Goal: Navigation & Orientation: Find specific page/section

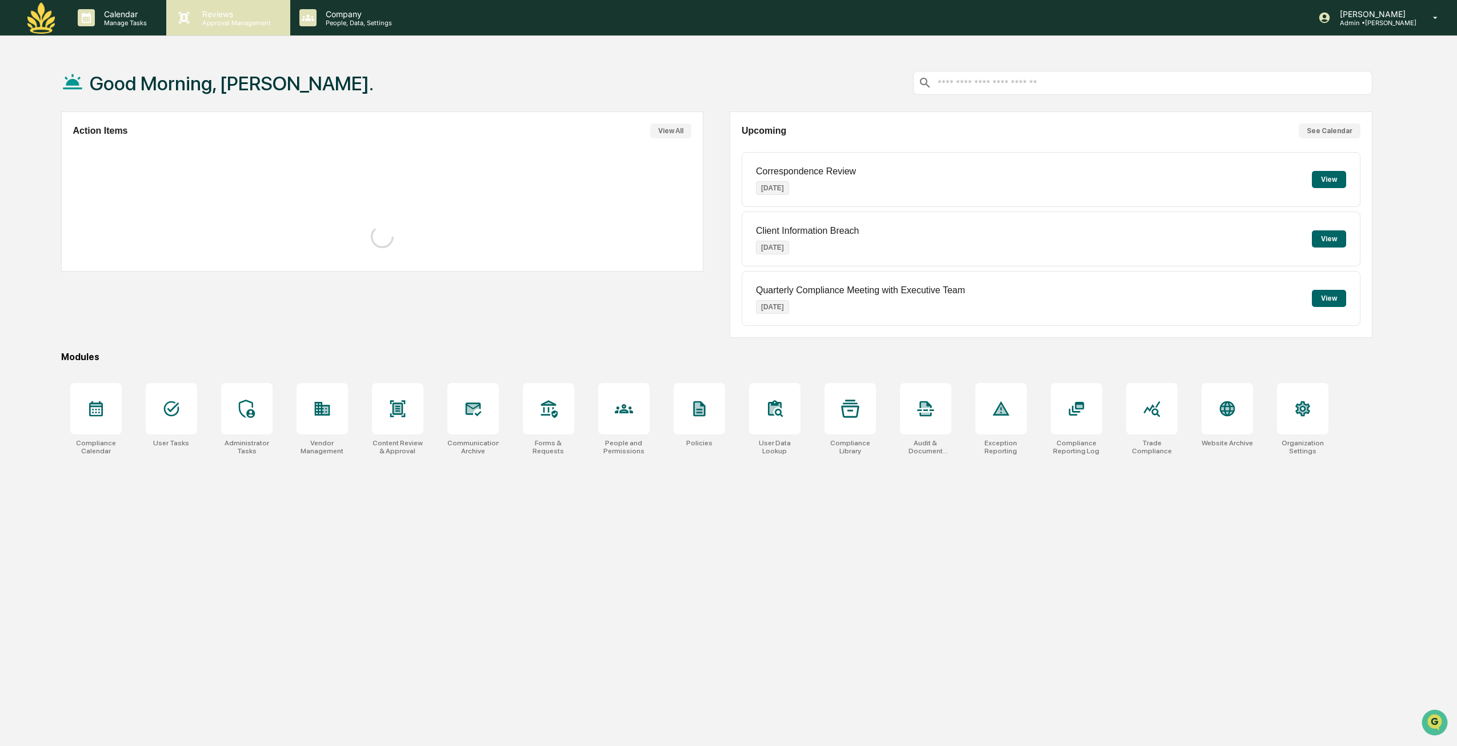
click at [223, 19] on p "Approval Management" at bounding box center [234, 23] width 83 height 8
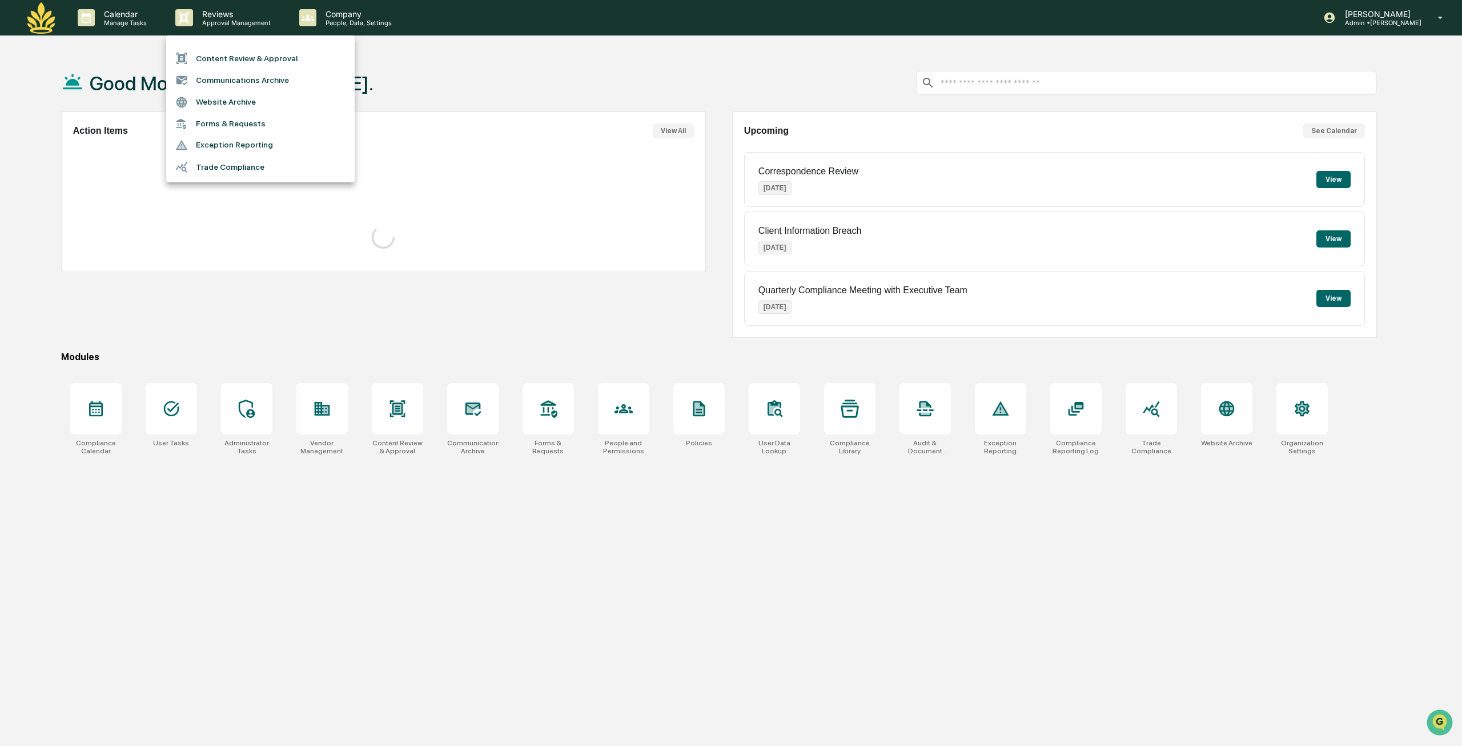
click at [340, 15] on div at bounding box center [731, 373] width 1462 height 746
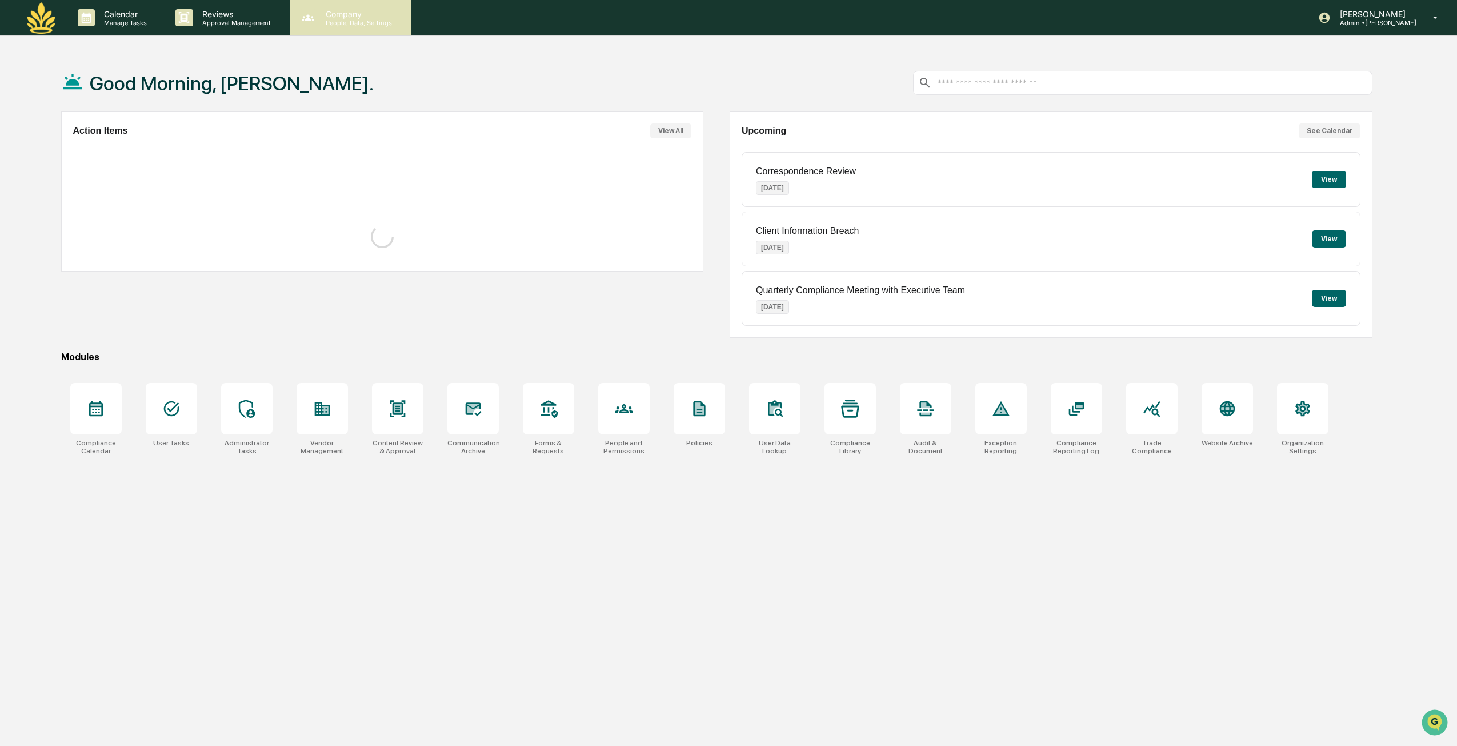
click at [320, 18] on p "Company" at bounding box center [356, 14] width 81 height 10
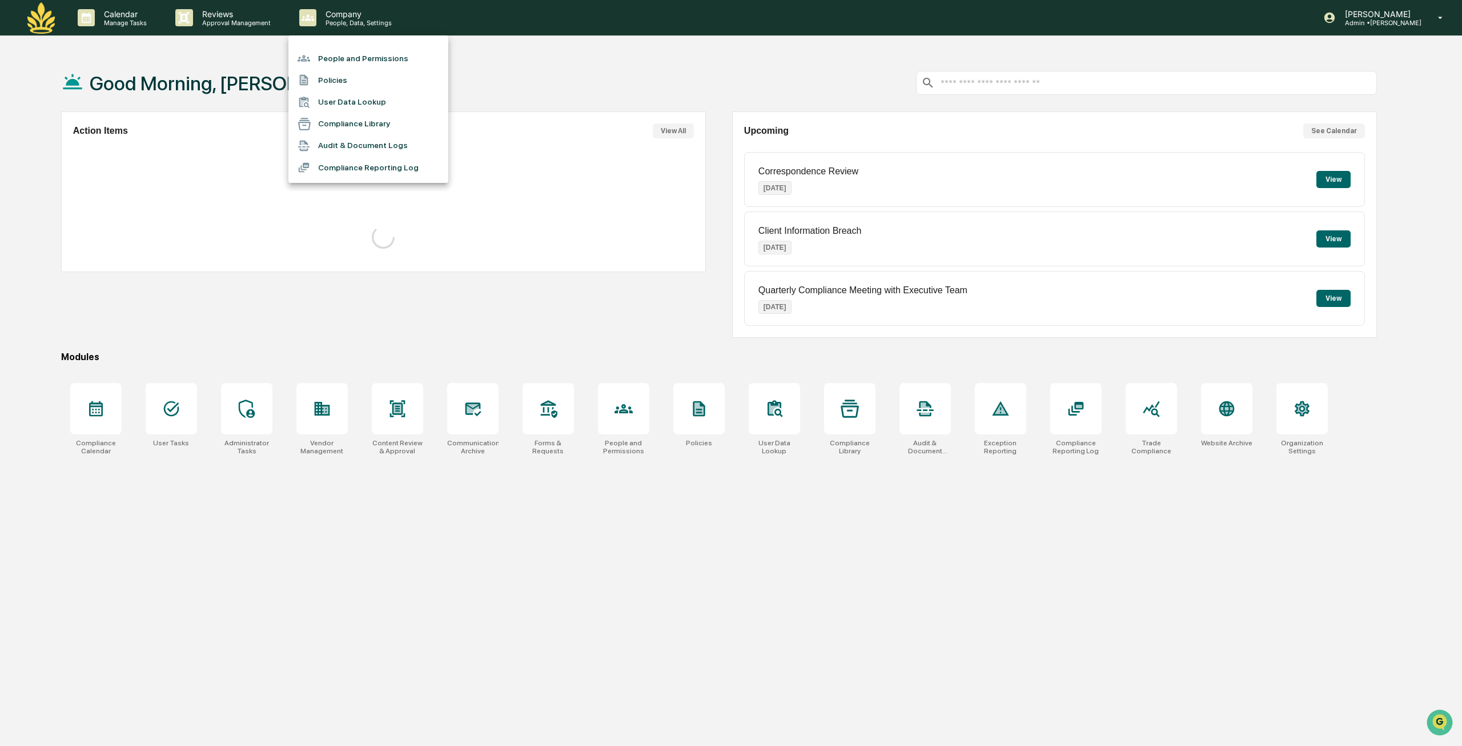
click at [430, 581] on div at bounding box center [731, 373] width 1462 height 746
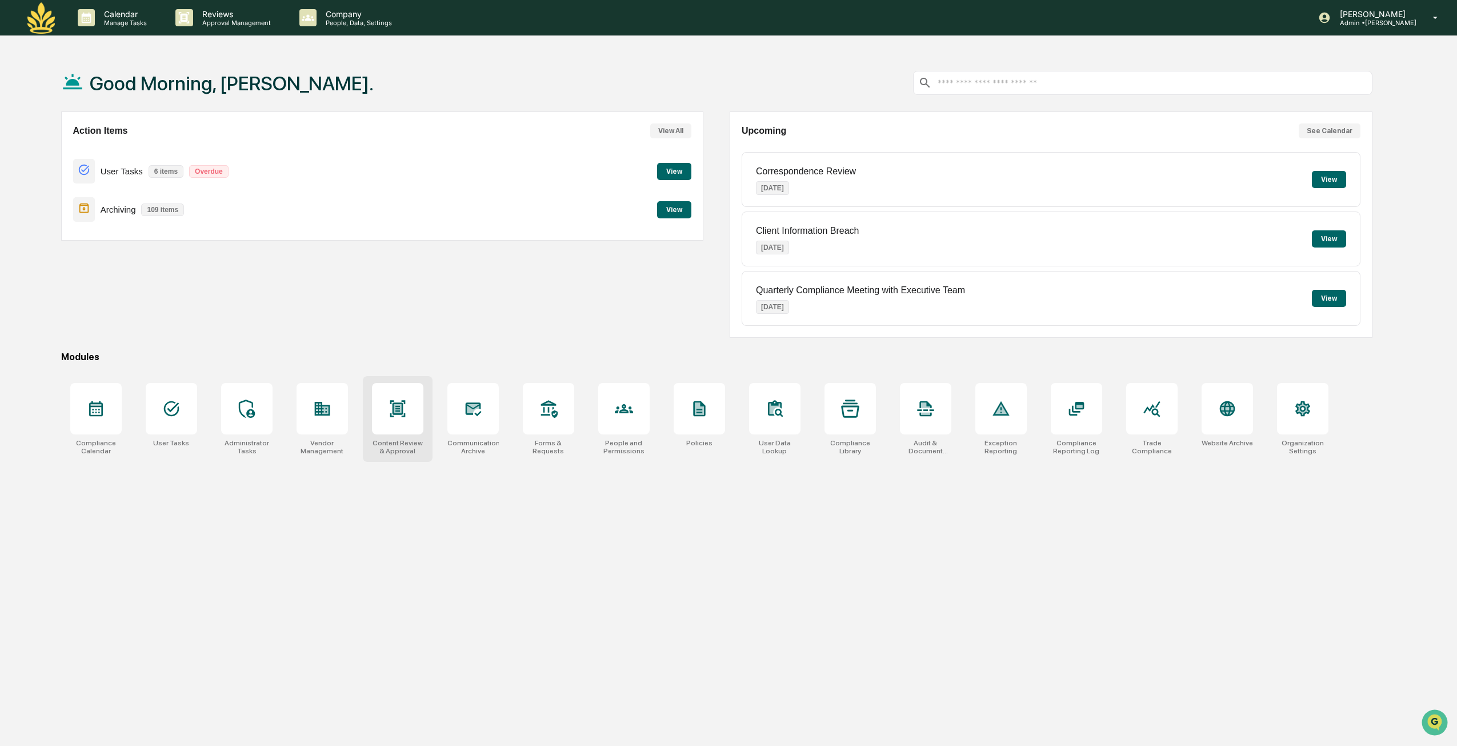
click at [404, 407] on icon at bounding box center [397, 408] width 18 height 18
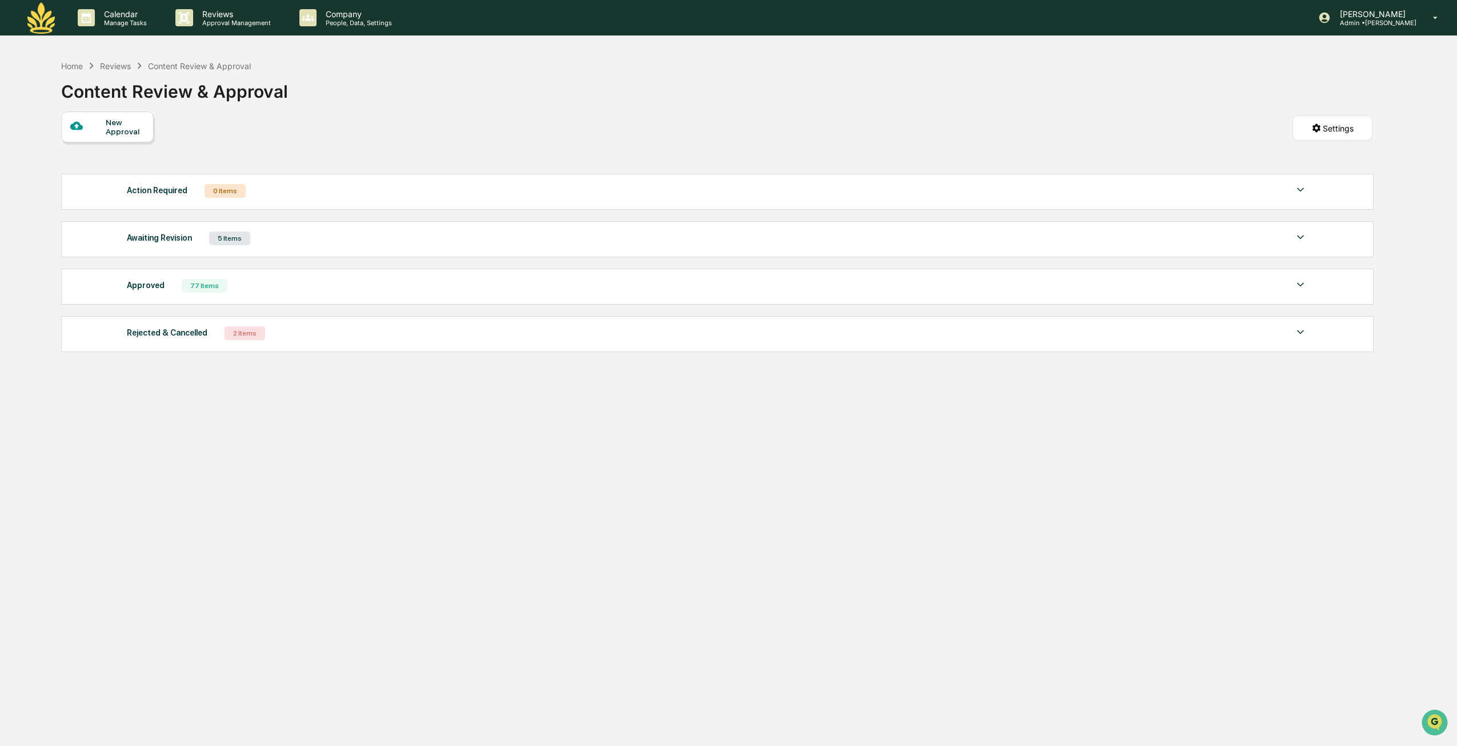
click at [450, 235] on div "Awaiting Revision 5 Items" at bounding box center [717, 238] width 1180 height 16
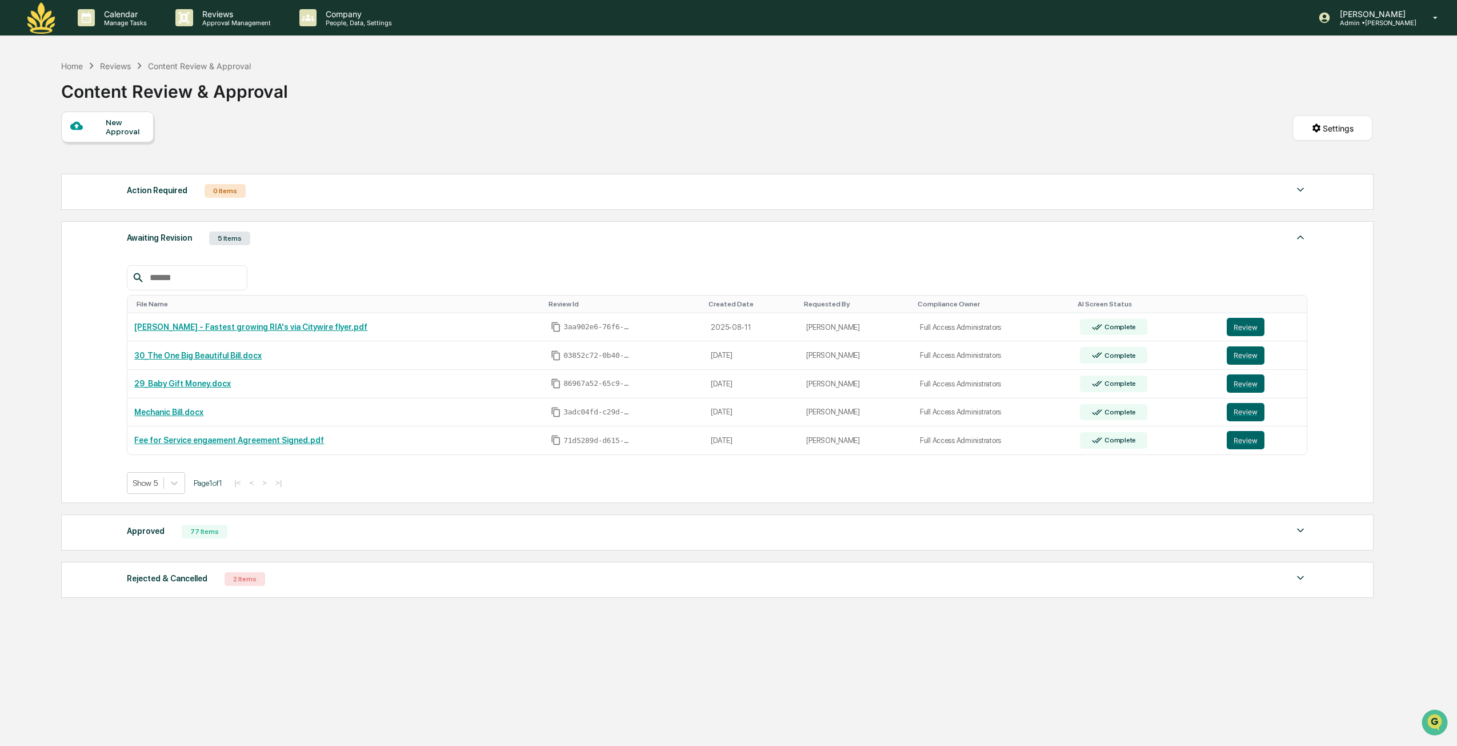
click at [411, 277] on div at bounding box center [717, 277] width 1180 height 25
click at [381, 534] on div "Approved 77 Items" at bounding box center [717, 531] width 1180 height 16
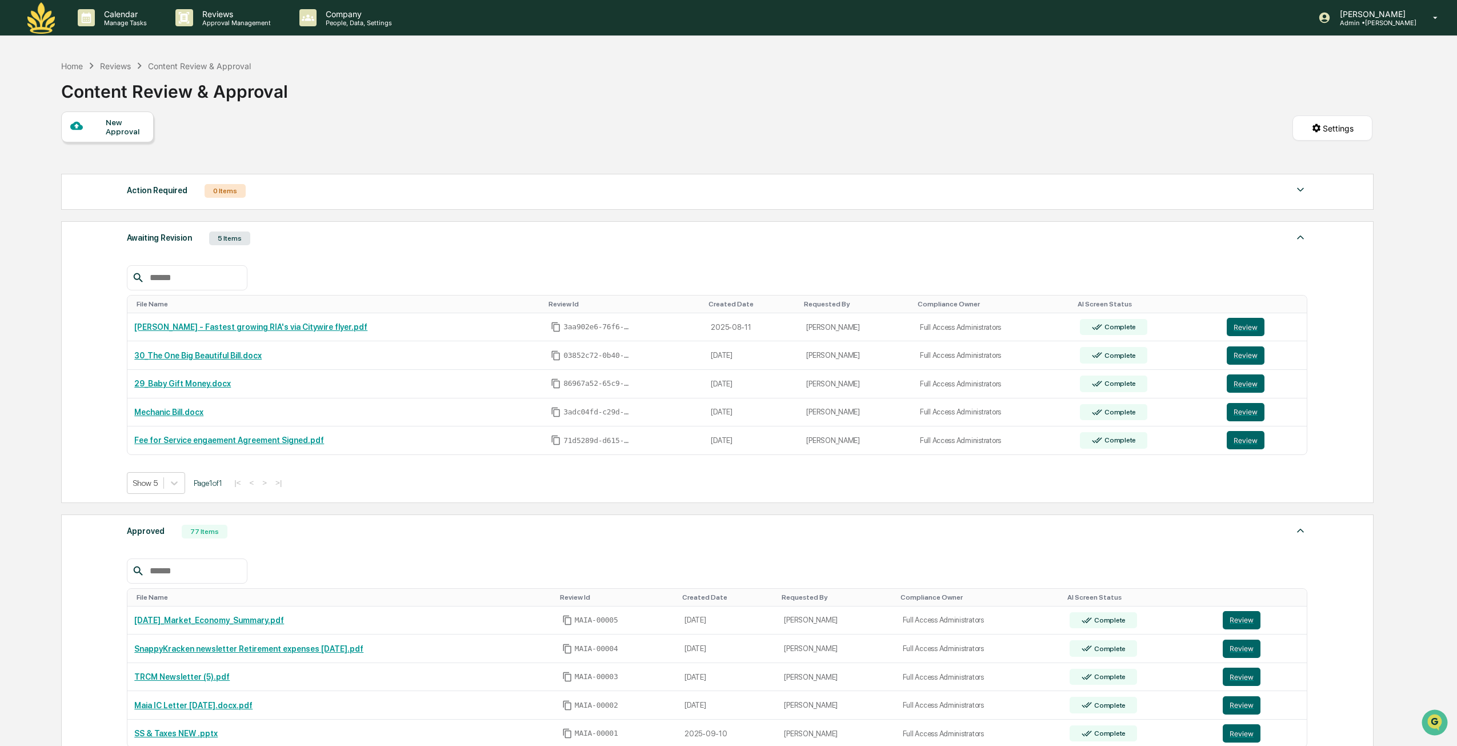
click at [50, 14] on img at bounding box center [40, 17] width 27 height 31
